Goal: Task Accomplishment & Management: Use online tool/utility

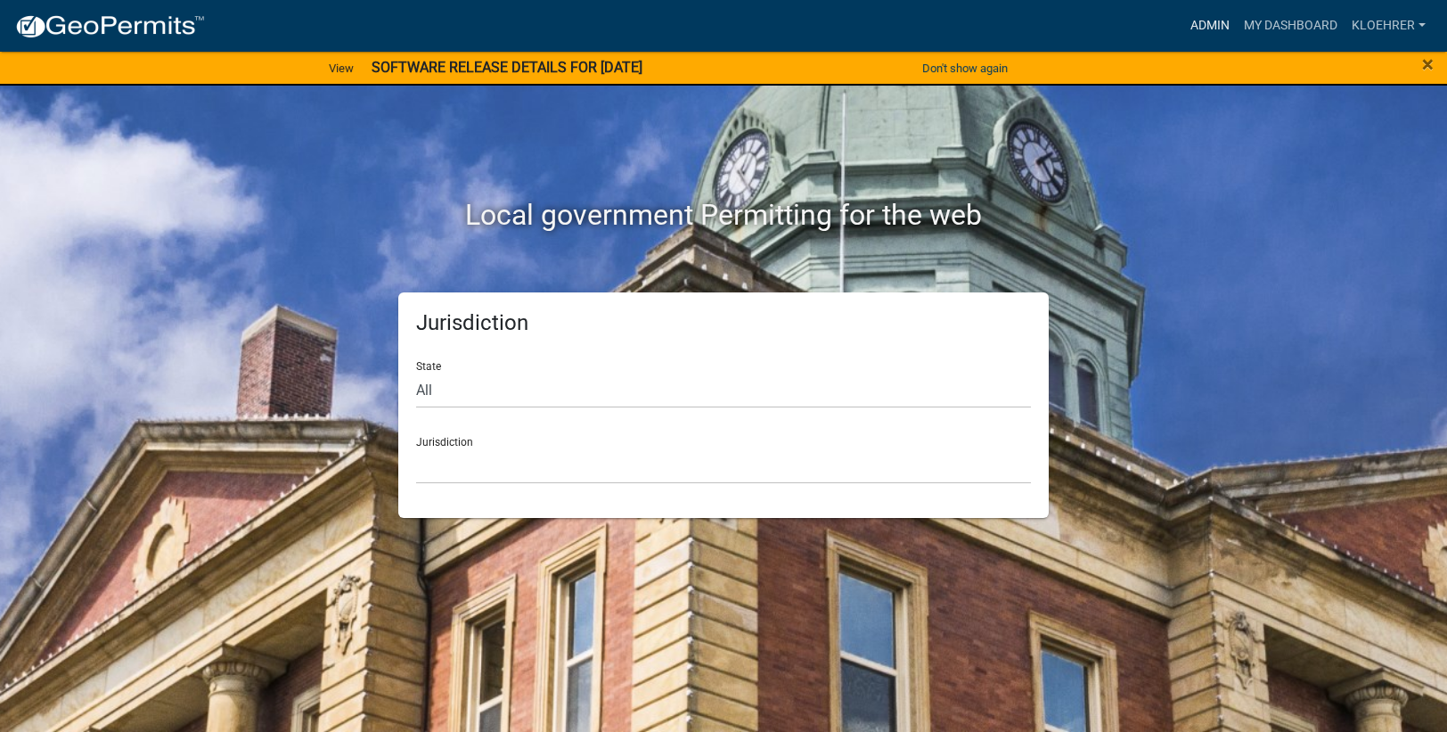
click at [1207, 23] on link "Admin" at bounding box center [1210, 26] width 53 height 34
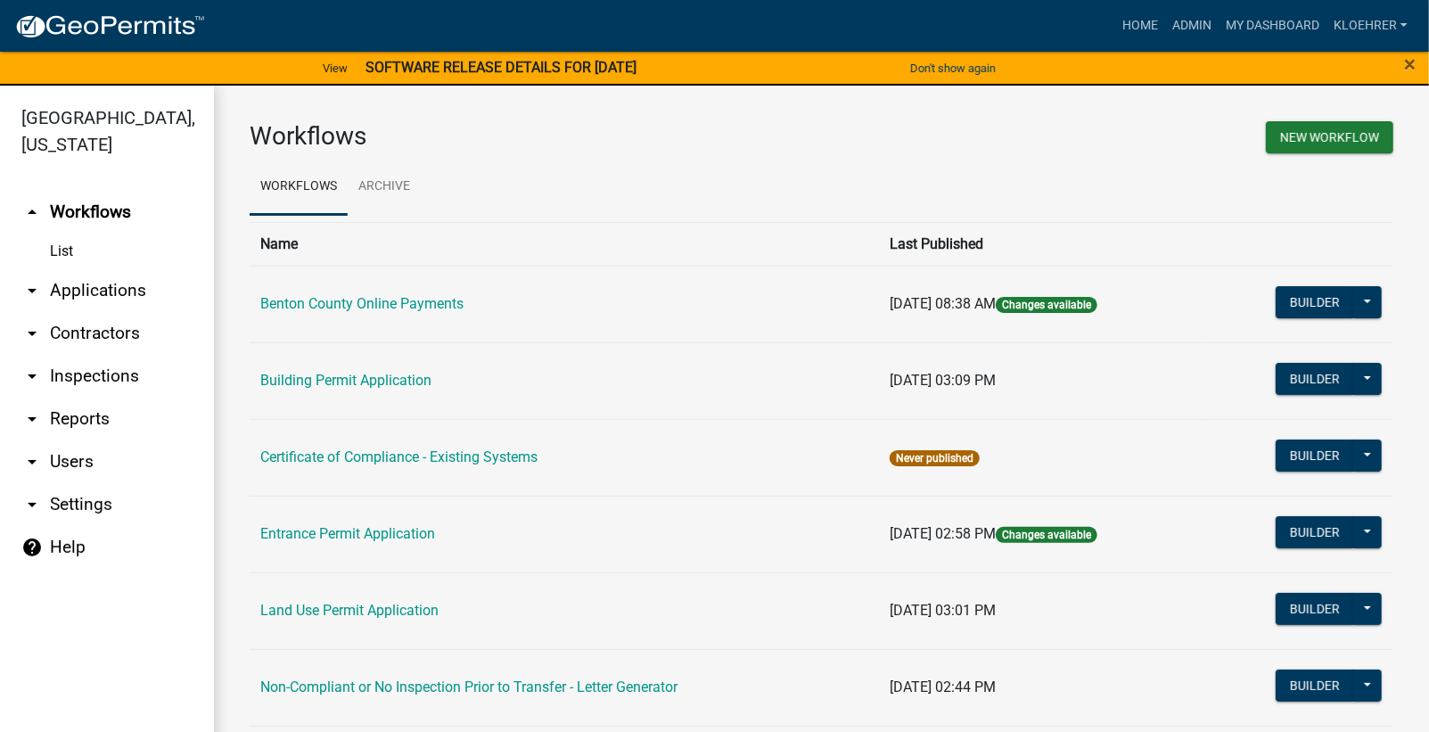
click at [74, 419] on link "arrow_drop_down Reports" at bounding box center [107, 419] width 214 height 43
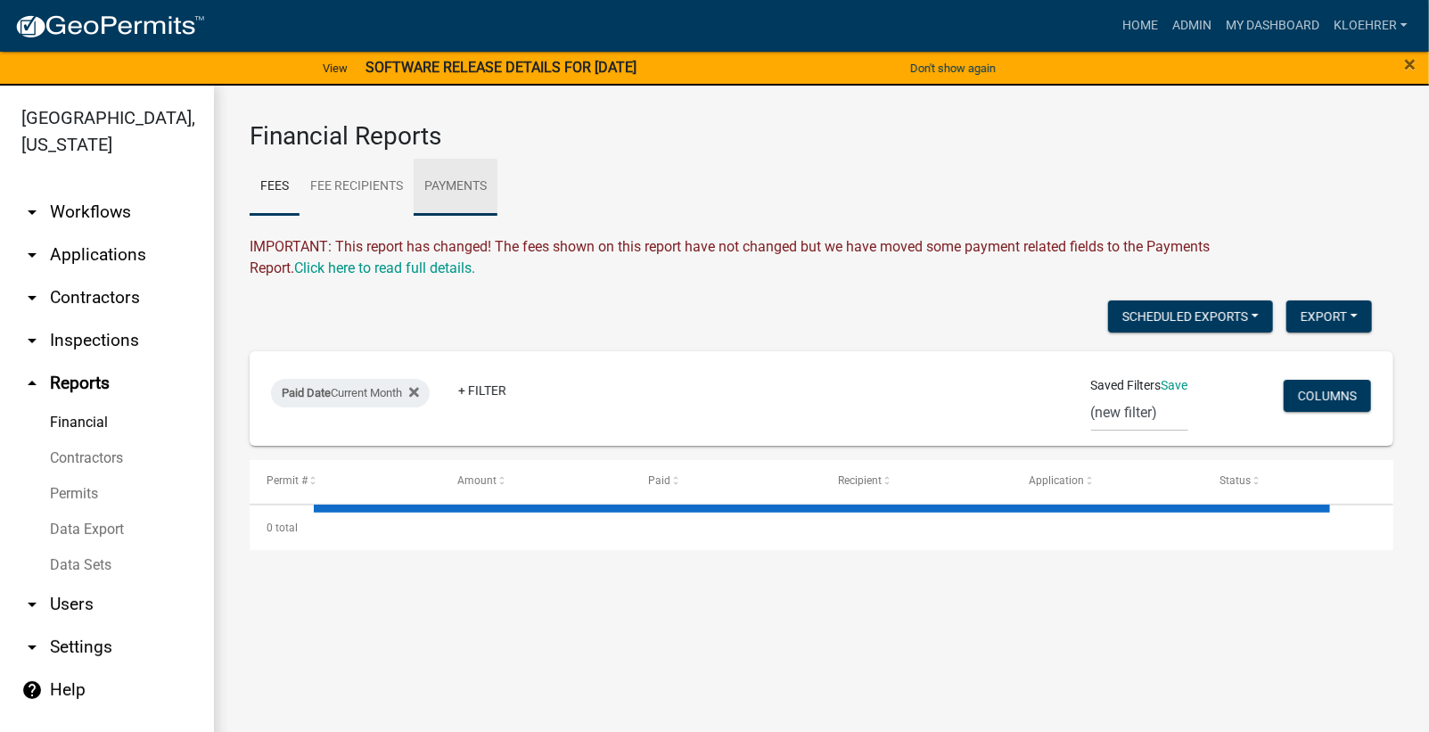
click at [457, 191] on link "Payments" at bounding box center [456, 187] width 84 height 57
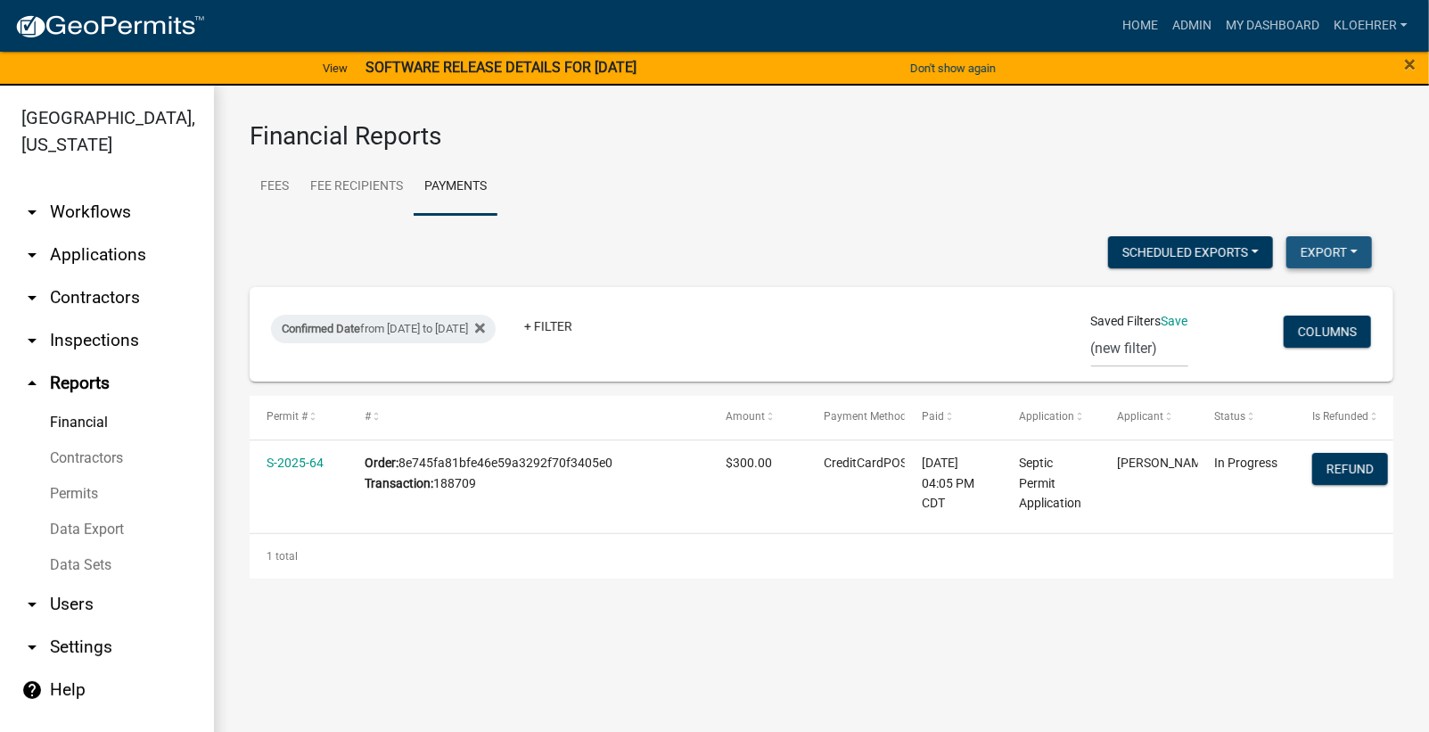
click at [1307, 257] on button "Export" at bounding box center [1329, 252] width 86 height 32
click at [1255, 305] on button "Excel Format (.xlsx)" at bounding box center [1287, 297] width 167 height 43
